Goal: Find specific page/section: Find specific page/section

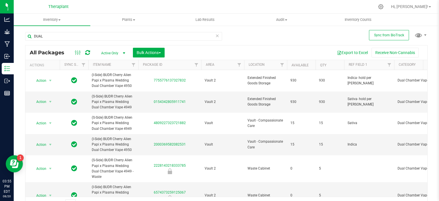
scroll to position [98, 0]
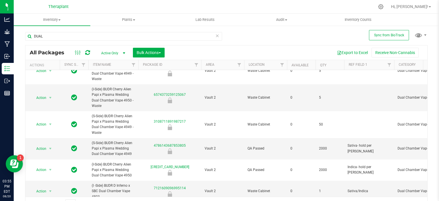
click at [295, 33] on div "DUAL All Packages Active Only Active Only Lab Samples Locked All External Inter…" at bounding box center [226, 119] width 402 height 184
click at [263, 36] on div "DUAL All Packages Active Only Active Only Lab Samples Locked All External Inter…" at bounding box center [226, 119] width 402 height 184
click at [242, 35] on div "DUAL All Packages Active Only Active Only Lab Samples Locked All External Inter…" at bounding box center [226, 119] width 402 height 184
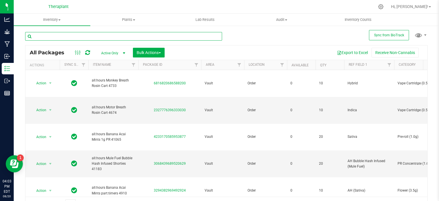
click at [91, 40] on input "text" at bounding box center [123, 36] width 197 height 9
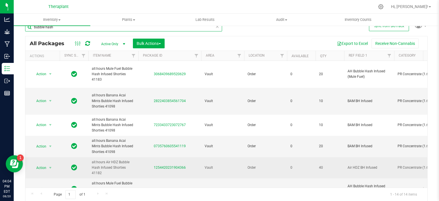
scroll to position [186, 0]
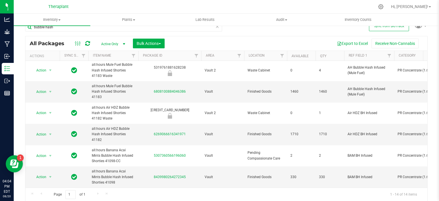
click at [252, 33] on div "bubble hash All Packages Active Only Active Only Lab Samples Locked All Externa…" at bounding box center [226, 109] width 402 height 184
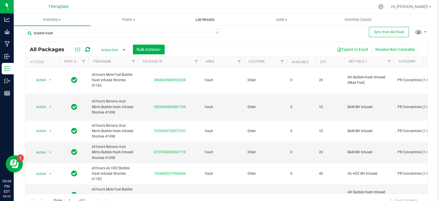
scroll to position [0, 0]
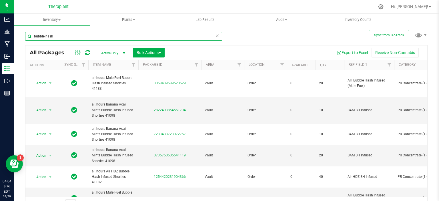
click at [166, 40] on input "bubble hash" at bounding box center [123, 36] width 197 height 9
type input "voca"
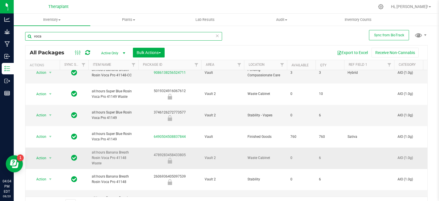
scroll to position [11, 0]
